Goal: Task Accomplishment & Management: Manage account settings

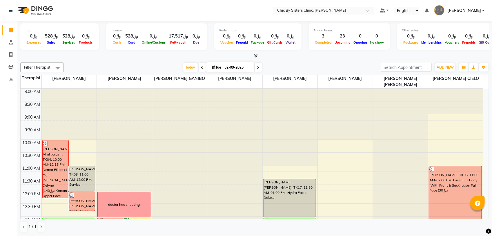
scroll to position [155, 0]
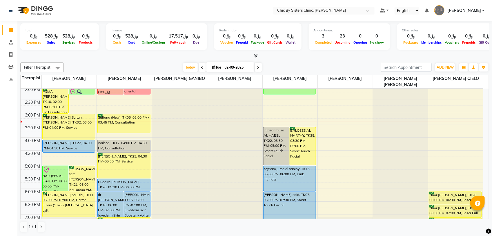
click at [484, 10] on link "[PERSON_NAME]" at bounding box center [460, 11] width 50 height 10
click at [463, 41] on link "Sign out" at bounding box center [455, 41] width 53 height 9
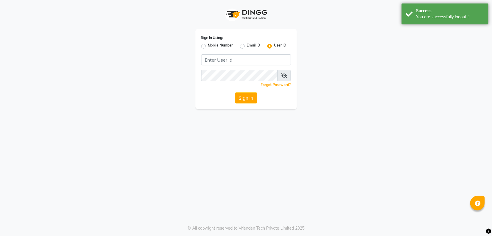
click at [208, 44] on label "Mobile Number" at bounding box center [220, 46] width 25 height 7
click at [208, 44] on input "Mobile Number" at bounding box center [210, 45] width 4 height 4
radio input "true"
radio input "false"
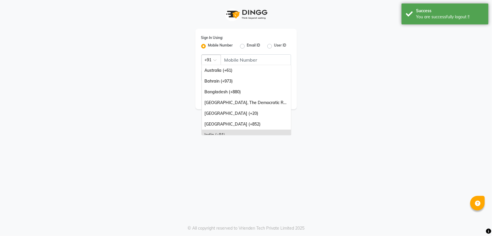
click at [213, 63] on div "Country Code × +91" at bounding box center [211, 60] width 19 height 10
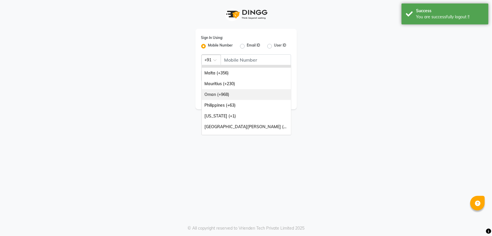
click at [217, 94] on div "Oman (+968)" at bounding box center [246, 94] width 89 height 11
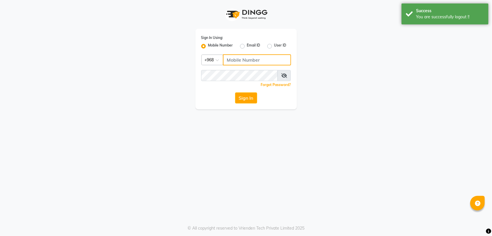
click at [240, 60] on input "Username" at bounding box center [257, 59] width 68 height 11
type input "71972226"
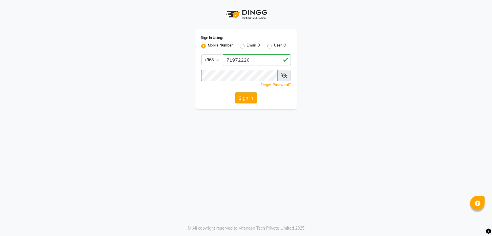
click at [242, 96] on button "Sign In" at bounding box center [246, 97] width 22 height 11
click at [245, 99] on button "Sign In" at bounding box center [246, 97] width 22 height 11
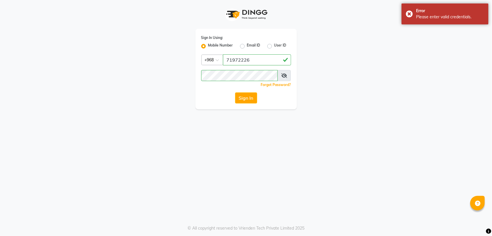
click at [285, 77] on icon at bounding box center [284, 75] width 6 height 5
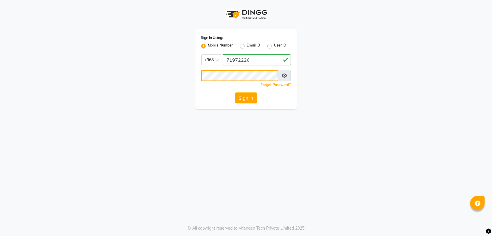
click at [235, 92] on button "Sign In" at bounding box center [246, 97] width 22 height 11
